Goal: Check status: Check status

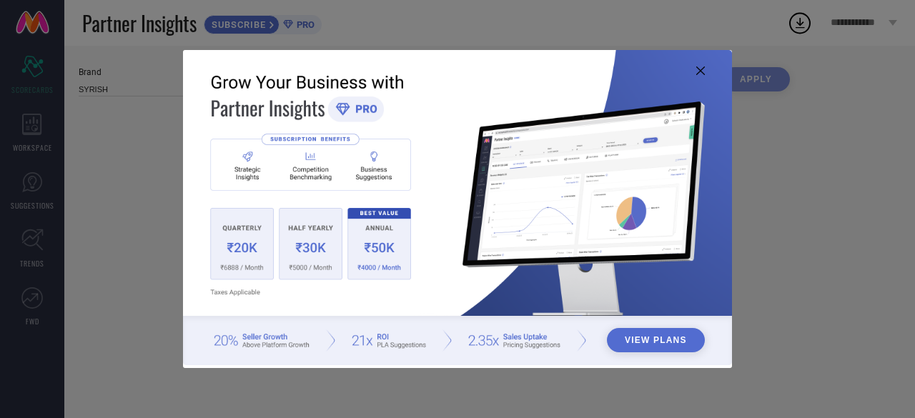
type input "All"
click at [698, 69] on icon at bounding box center [700, 70] width 9 height 9
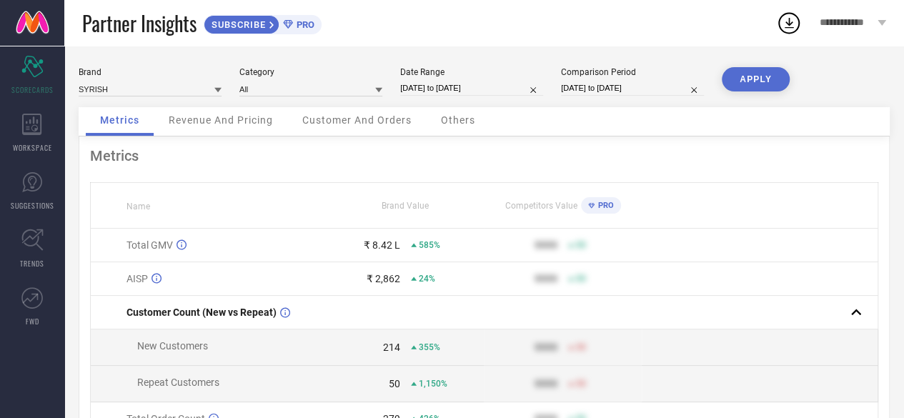
select select "6"
select select "2025"
select select "7"
select select "2025"
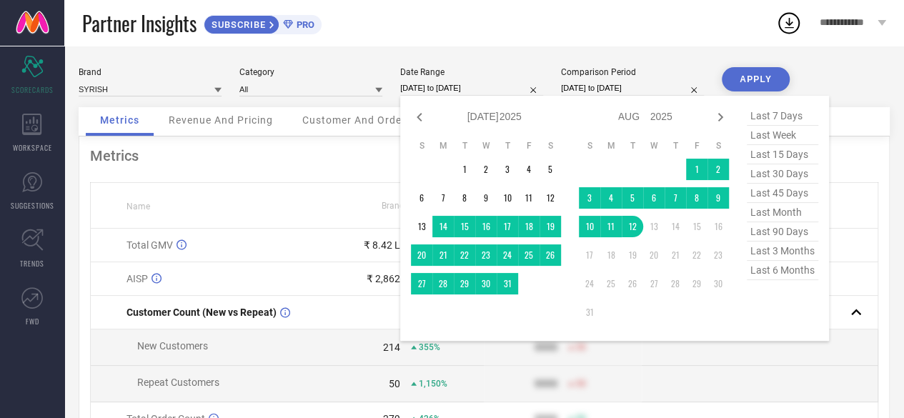
click at [452, 89] on input "[DATE] to [DATE]" at bounding box center [471, 88] width 143 height 15
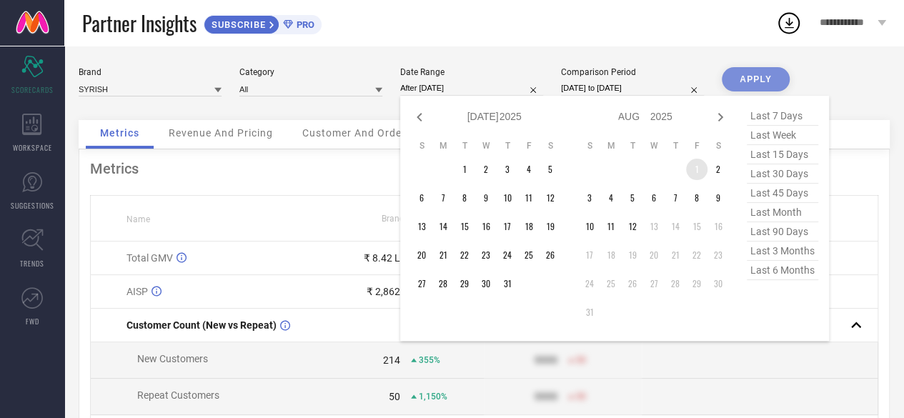
click at [696, 171] on td "1" at bounding box center [696, 169] width 21 height 21
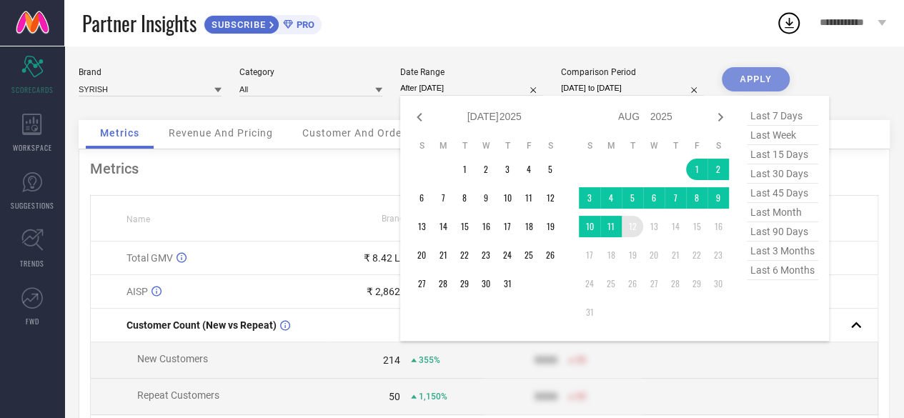
type input "[DATE] to [DATE]"
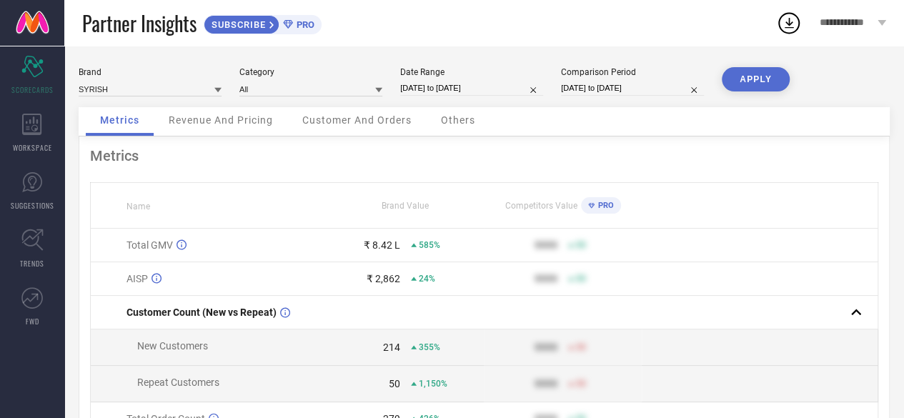
click at [765, 78] on button "APPLY" at bounding box center [756, 79] width 68 height 24
